Goal: Find contact information: Find contact information

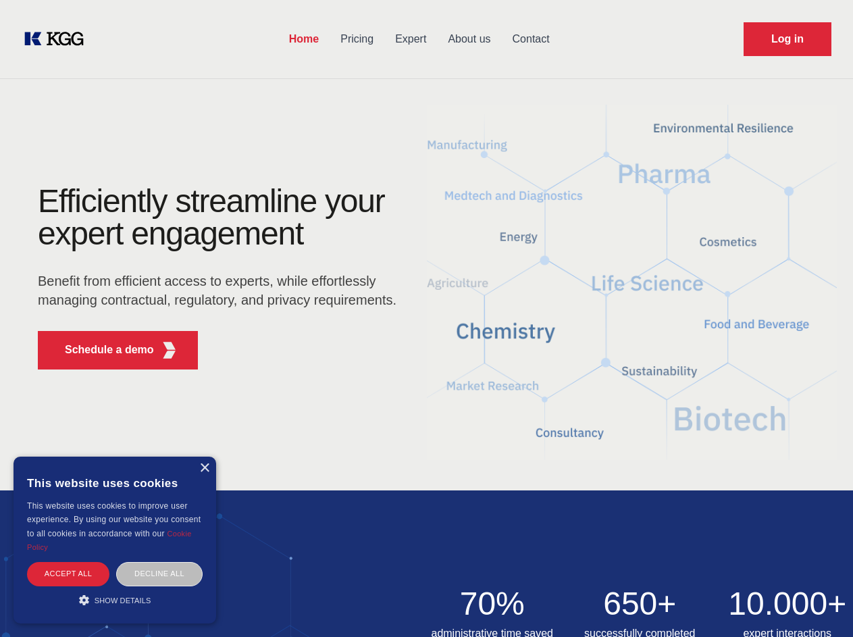
click at [426, 318] on div "Efficiently streamline your expert engagement Benefit from efficient access to …" at bounding box center [221, 282] width 411 height 195
click at [101, 350] on p "Schedule a demo" at bounding box center [109, 350] width 89 height 16
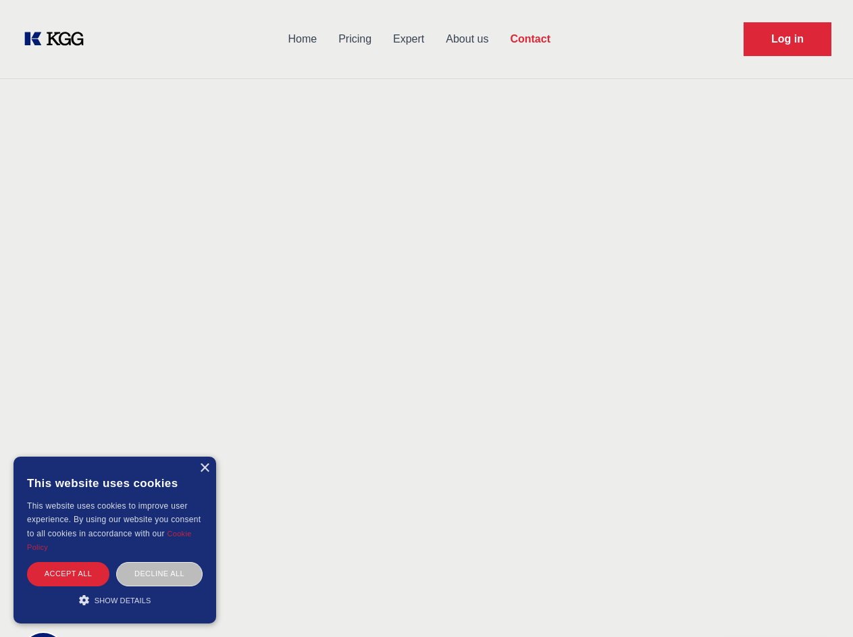
click at [204, 468] on div "× This website uses cookies This website uses cookies to improve user experienc…" at bounding box center [115, 539] width 203 height 167
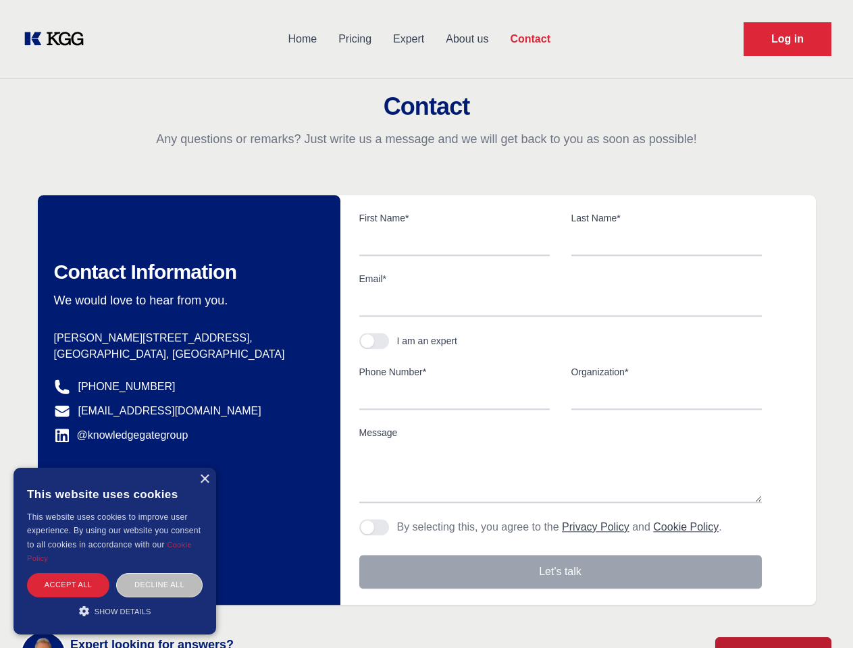
click at [68, 573] on div "Accept all" at bounding box center [68, 585] width 82 height 24
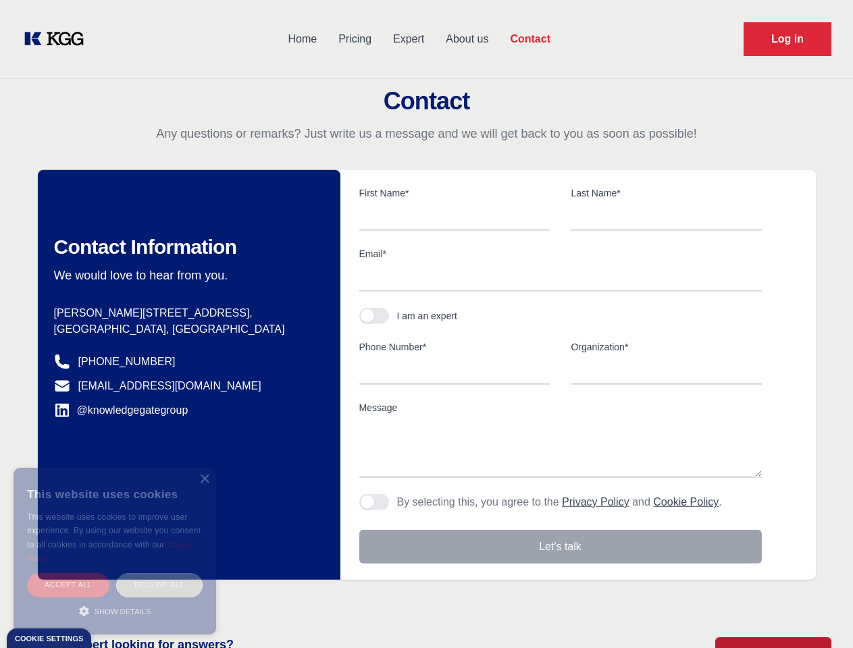
click at [159, 573] on div "Decline all" at bounding box center [159, 585] width 86 height 24
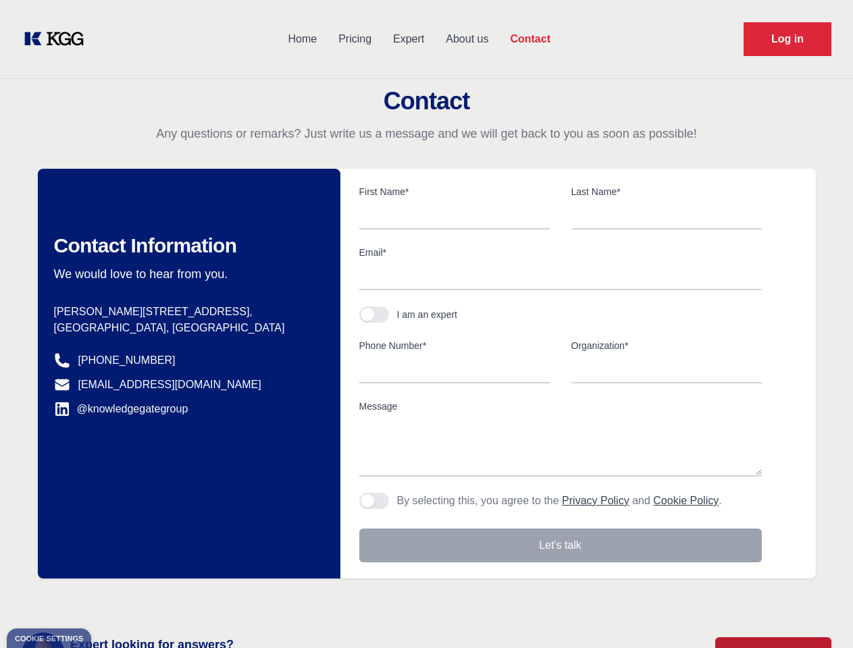
click at [115, 600] on main "Contact Any questions or remarks? Just write us a message and we will get back …" at bounding box center [426, 351] width 853 height 703
